Goal: Information Seeking & Learning: Learn about a topic

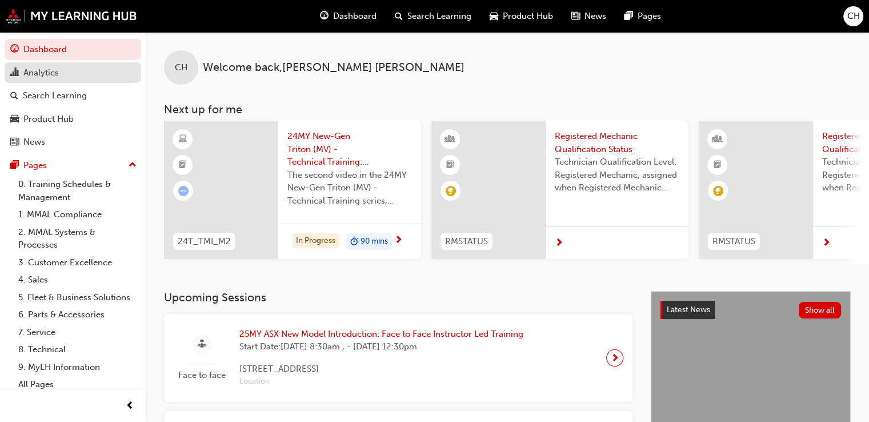
click at [89, 77] on div "Analytics" at bounding box center [72, 73] width 125 height 14
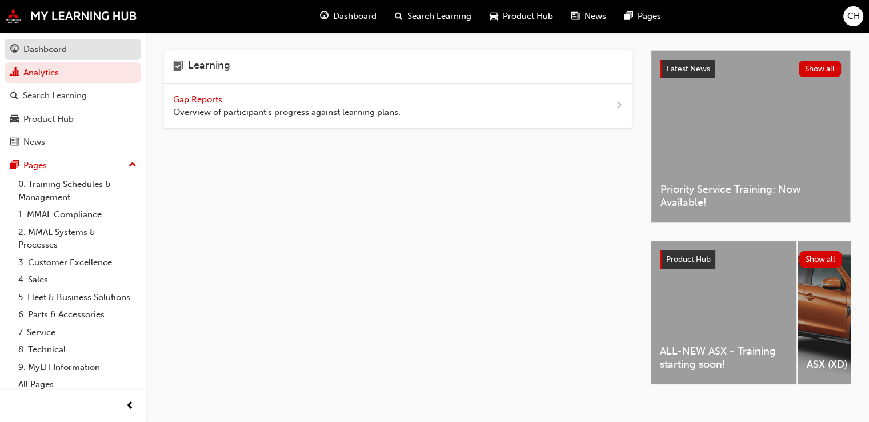
click at [70, 47] on div "Dashboard" at bounding box center [72, 49] width 125 height 14
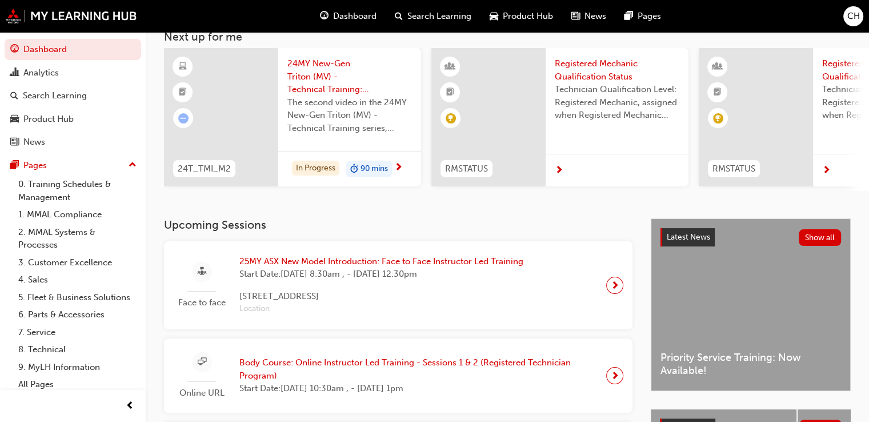
scroll to position [45, 0]
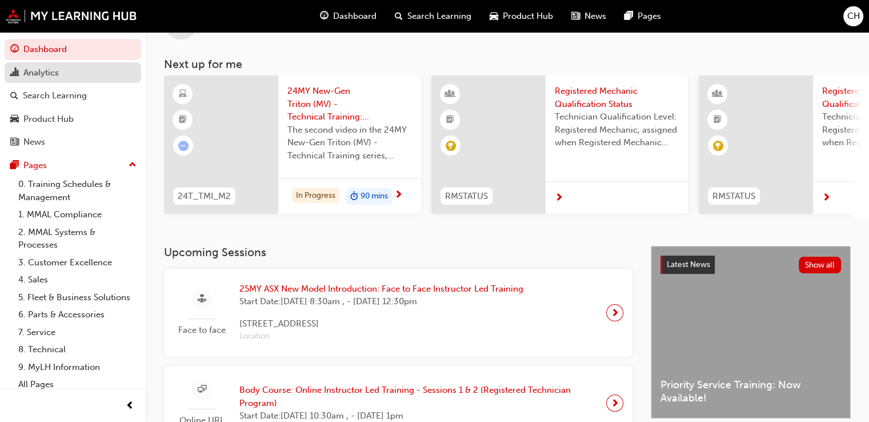
click at [86, 67] on div "Analytics" at bounding box center [72, 73] width 125 height 14
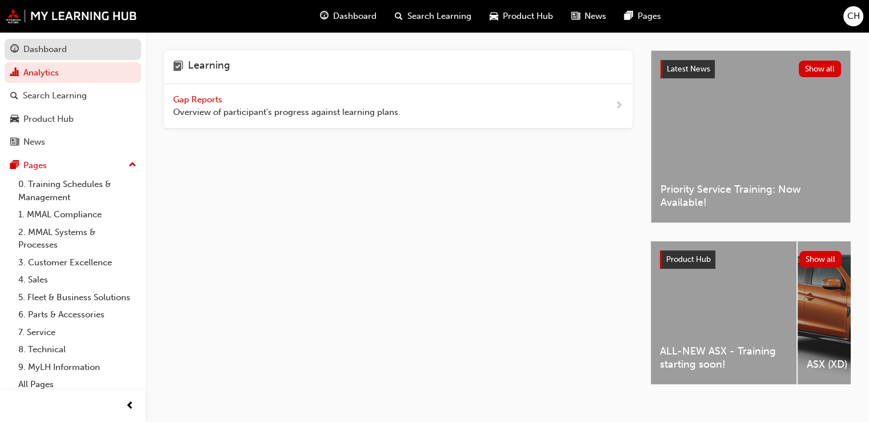
click at [62, 51] on div "Dashboard" at bounding box center [44, 49] width 43 height 13
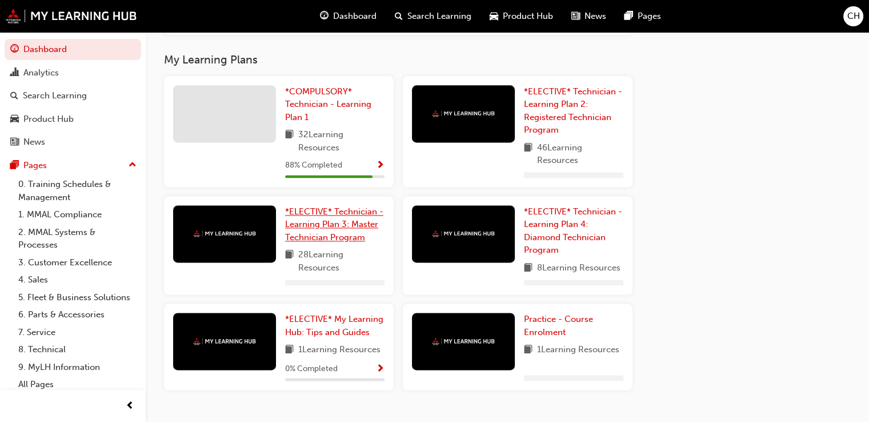
scroll to position [1523, 0]
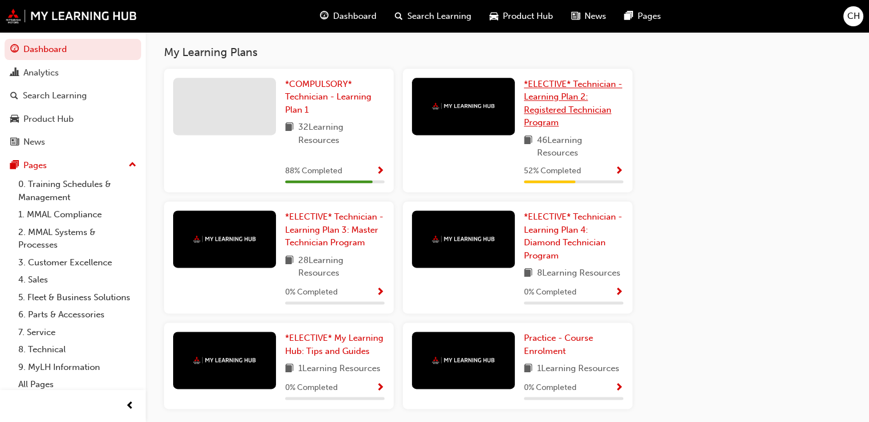
click at [558, 126] on link "*ELECTIVE* Technician - Learning Plan 2: Registered Technician Program" at bounding box center [573, 103] width 99 height 51
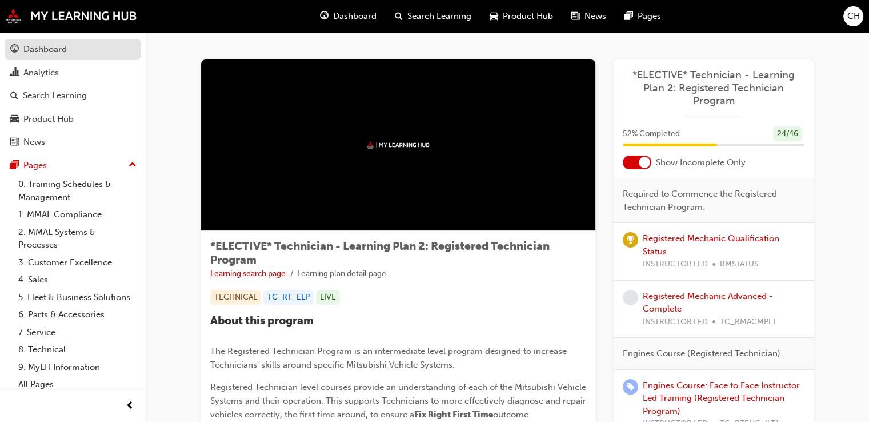
click at [38, 55] on div "Dashboard" at bounding box center [44, 49] width 43 height 13
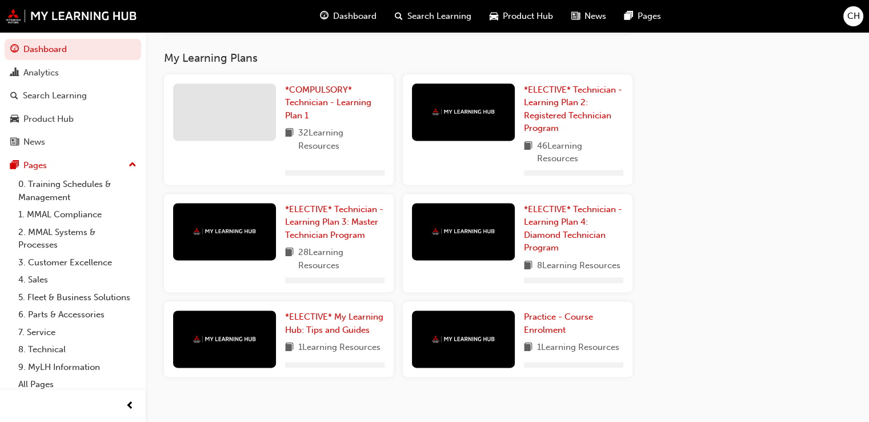
scroll to position [1517, 0]
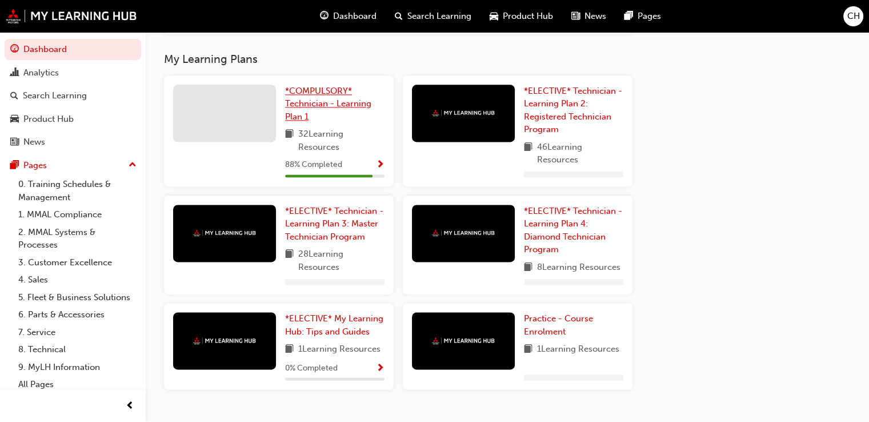
click at [339, 109] on span "*COMPULSORY* Technician - Learning Plan 1" at bounding box center [328, 104] width 86 height 36
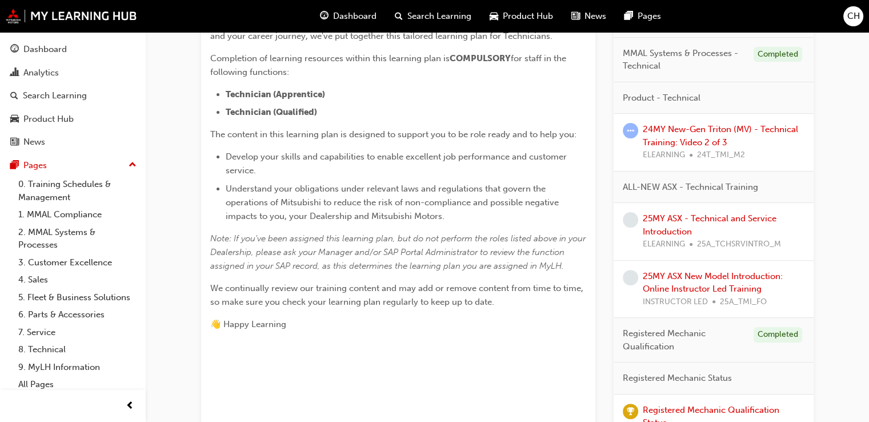
scroll to position [311, 0]
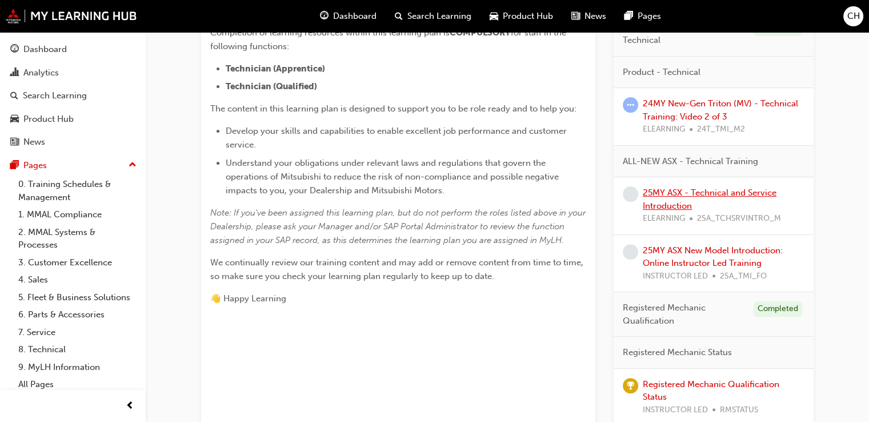
click at [676, 190] on link "25MY ASX - Technical and Service Introduction" at bounding box center [710, 198] width 134 height 23
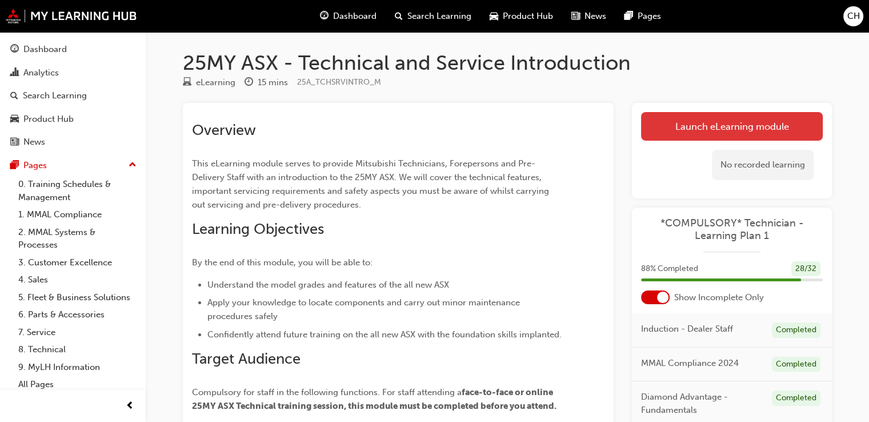
click at [696, 126] on link "Launch eLearning module" at bounding box center [732, 126] width 182 height 29
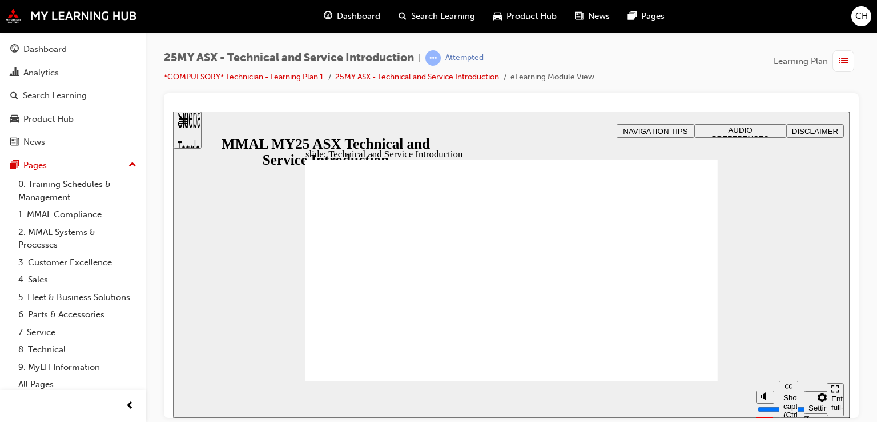
click at [832, 399] on div "Enter full-screen (Ctrl+Alt+F)" at bounding box center [836, 411] width 8 height 34
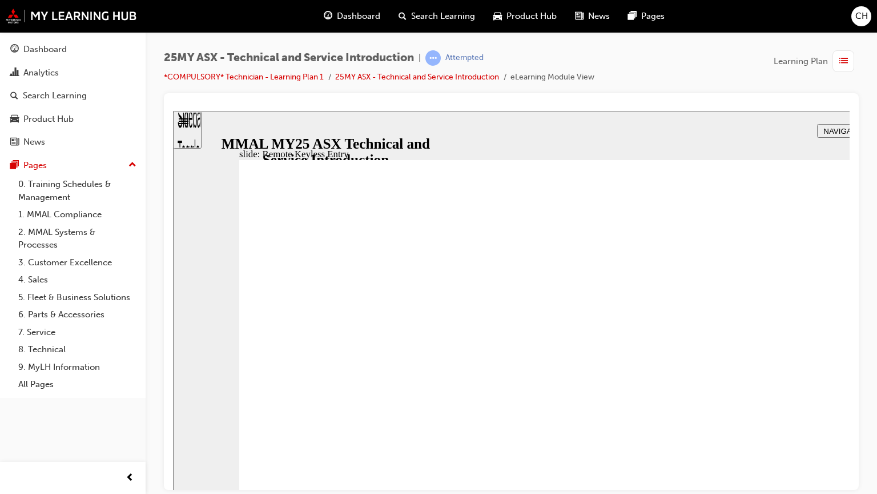
type input "21"
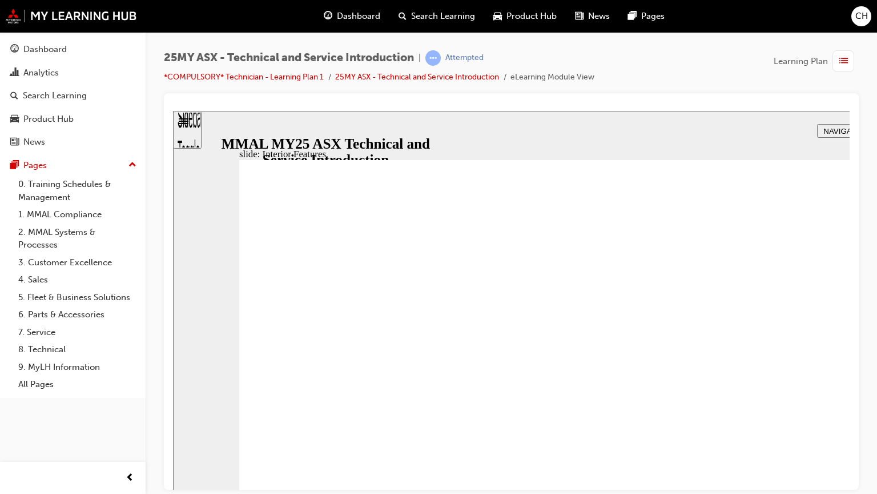
type input "17"
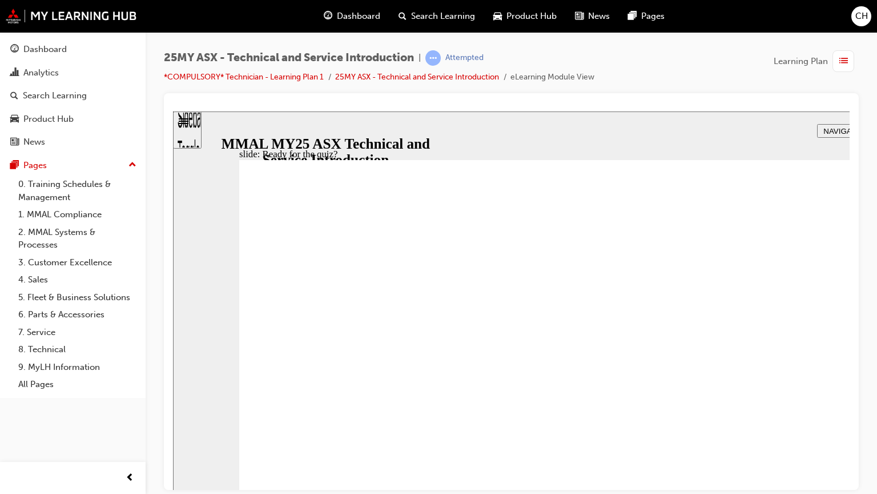
radio input "true"
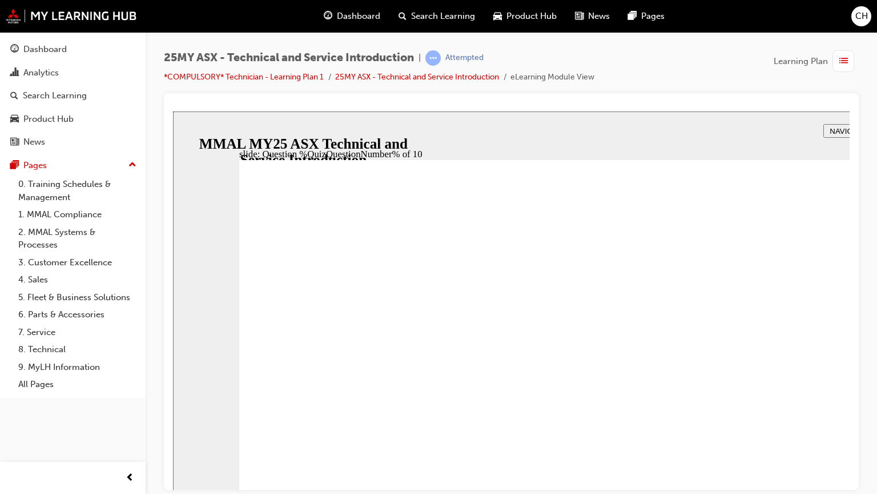
radio input "true"
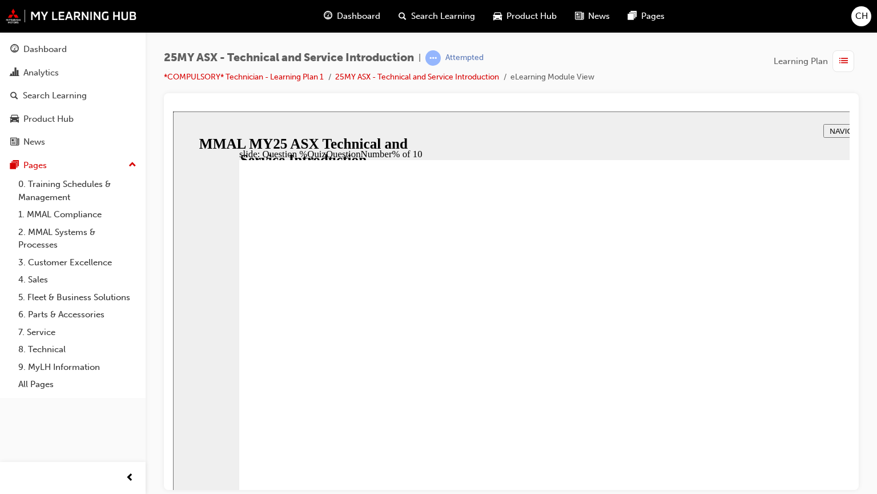
radio input "true"
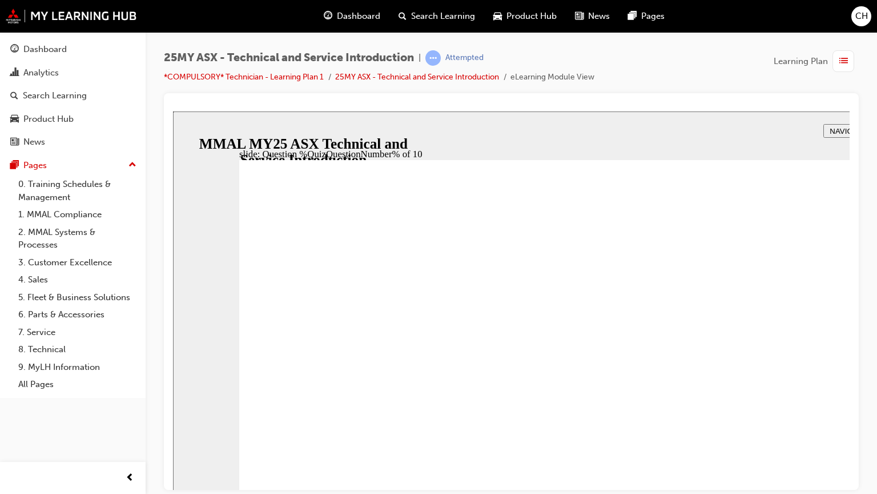
radio input "true"
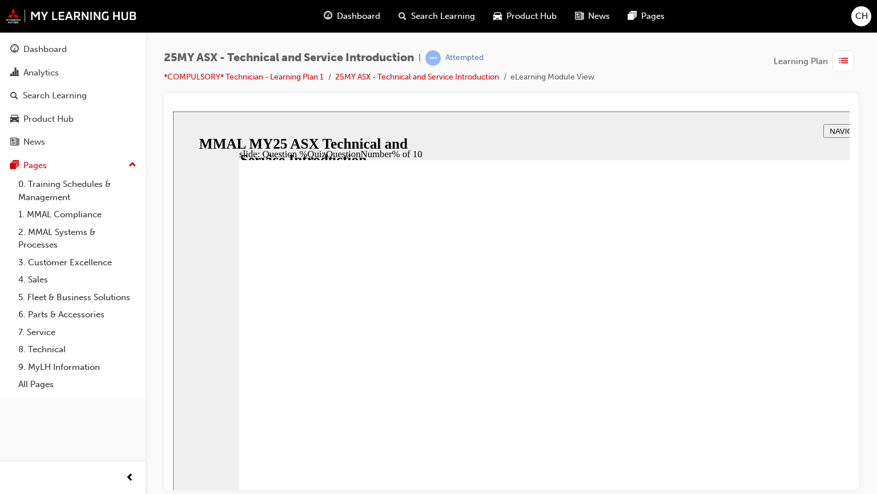
radio input "true"
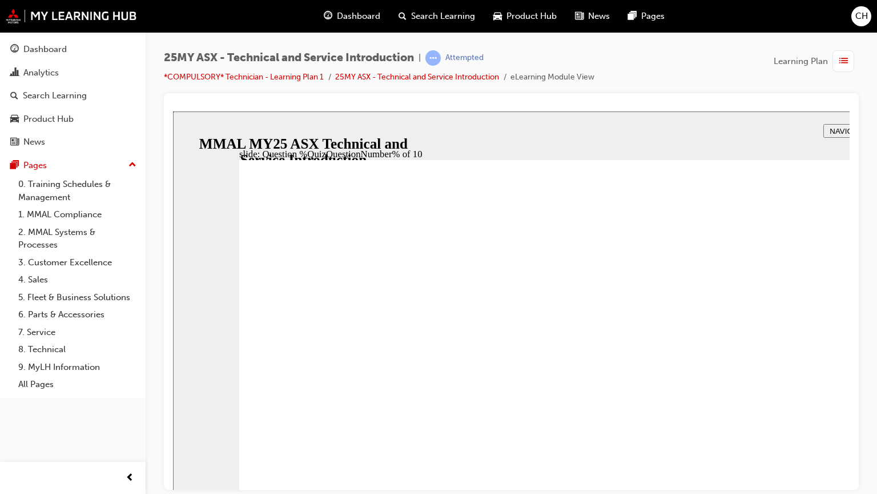
radio input "true"
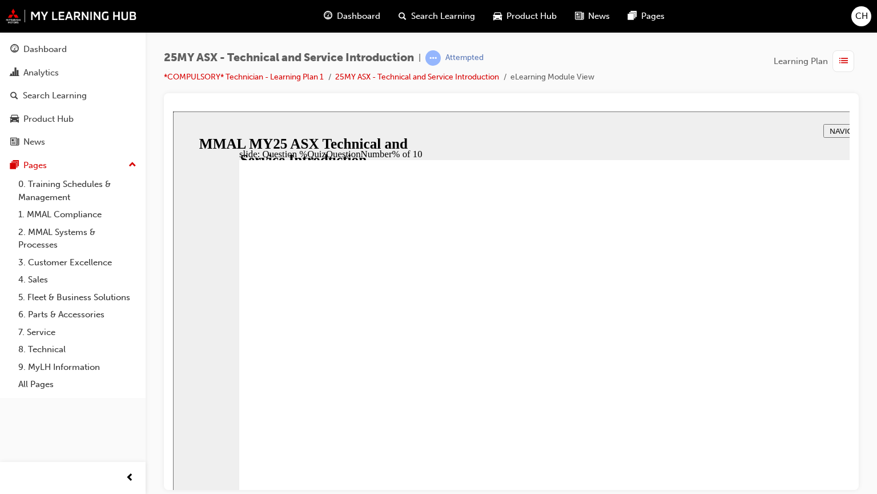
radio input "true"
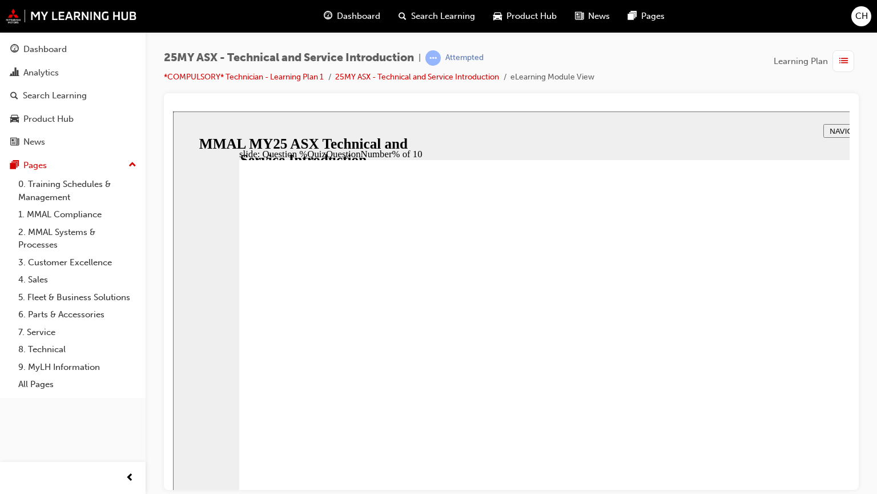
drag, startPoint x: 336, startPoint y: 555, endPoint x: 342, endPoint y: 550, distance: 8.1
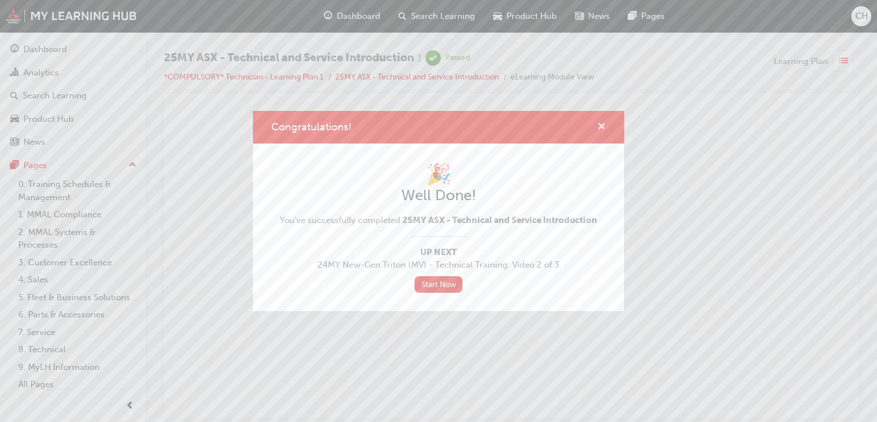
click at [605, 124] on span "cross-icon" at bounding box center [601, 127] width 9 height 10
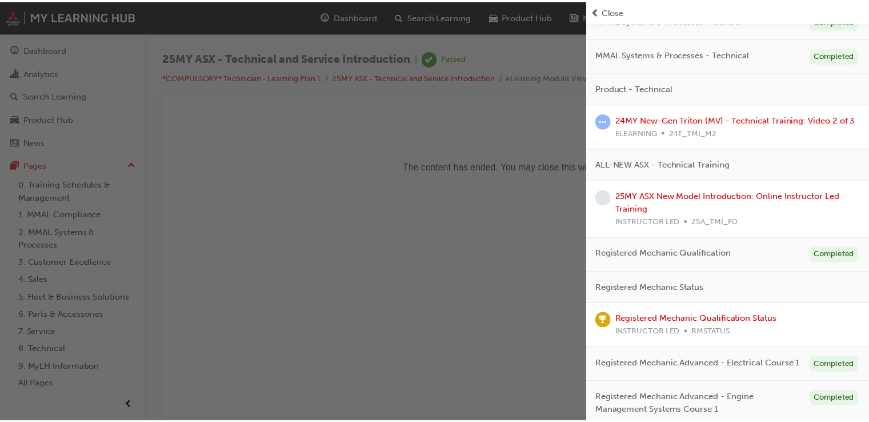
scroll to position [347, 0]
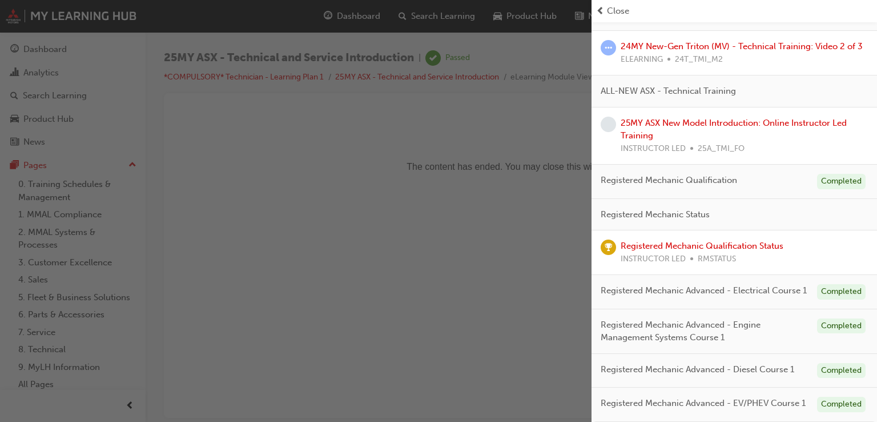
click at [430, 248] on div "button" at bounding box center [296, 211] width 592 height 422
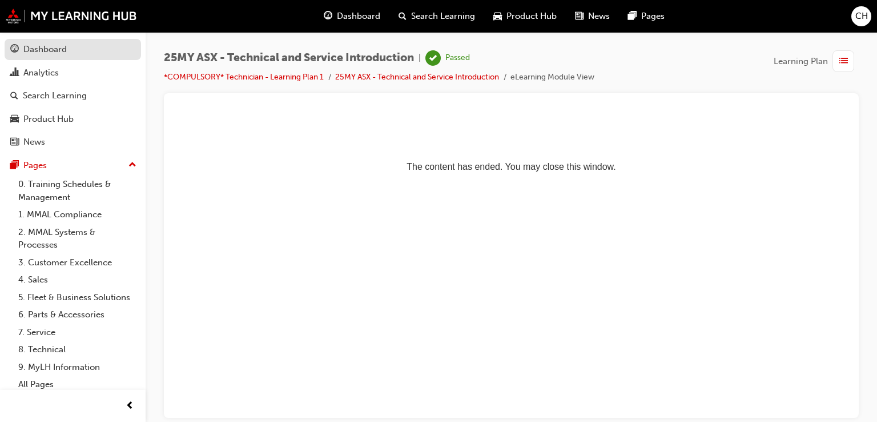
click at [63, 50] on div "Dashboard" at bounding box center [44, 49] width 43 height 13
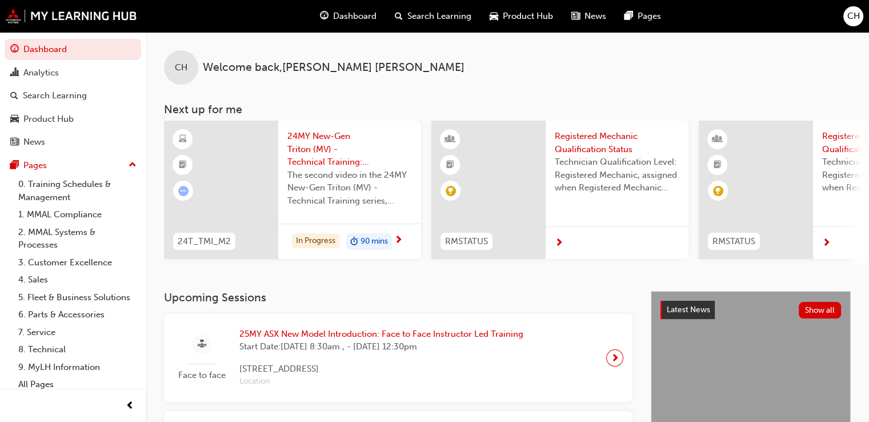
click at [526, 51] on div "CH Welcome back , [PERSON_NAME]" at bounding box center [507, 58] width 723 height 53
